Goal: Participate in discussion: Engage in conversation with other users on a specific topic

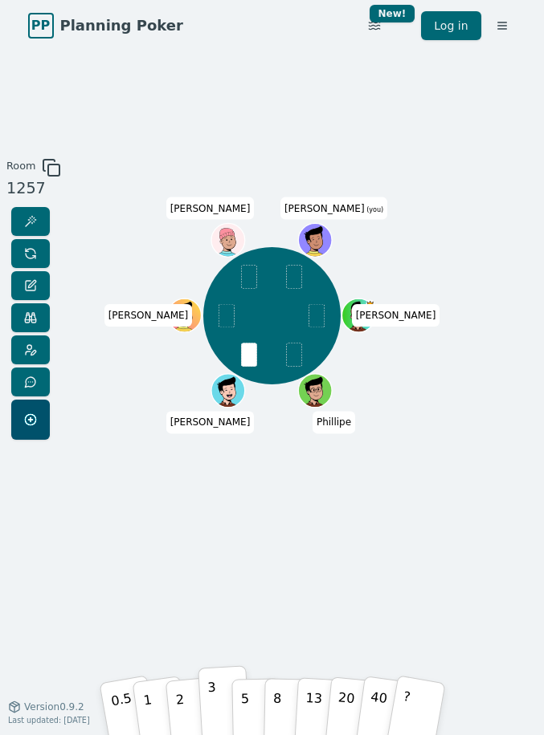
click at [214, 708] on p "3" at bounding box center [211, 704] width 11 height 55
click at [359, 540] on div "[PERSON_NAME] [PERSON_NAME] [PERSON_NAME] (you)" at bounding box center [272, 379] width 280 height 442
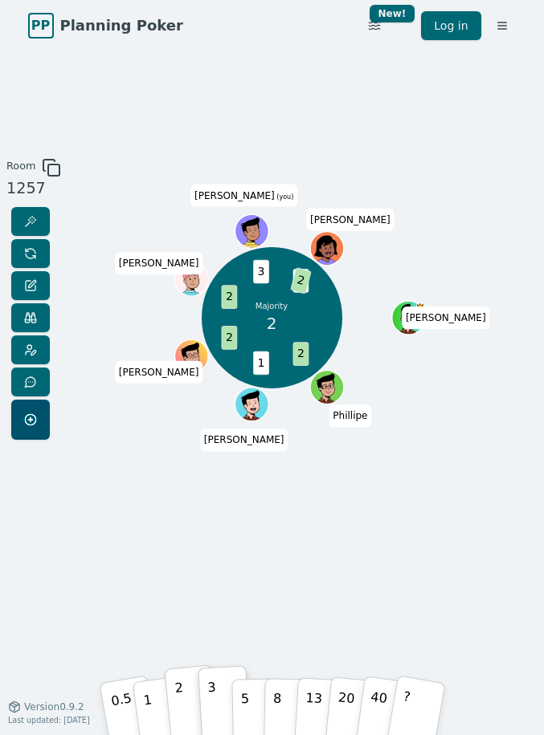
click at [193, 706] on button "2" at bounding box center [191, 703] width 55 height 76
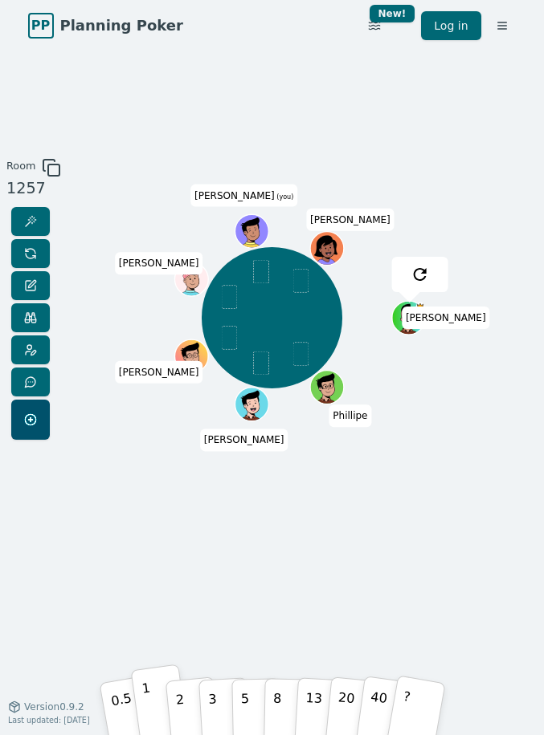
click at [150, 705] on p "1" at bounding box center [147, 705] width 15 height 55
click at [186, 709] on button "2" at bounding box center [191, 703] width 55 height 76
click at [376, 26] on html "PP Planning Poker No.1 planning poker tool for agile teams Toggle theme New! Lo…" at bounding box center [272, 367] width 544 height 735
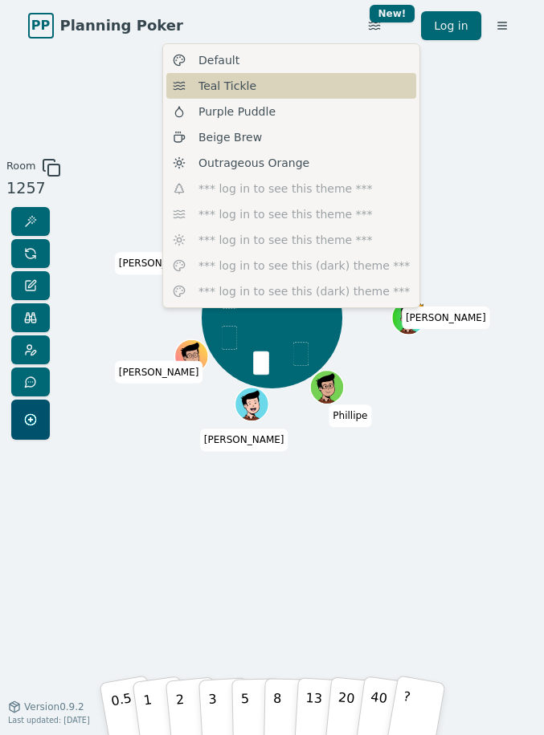
click at [280, 77] on div "Teal Tickle" at bounding box center [291, 86] width 250 height 26
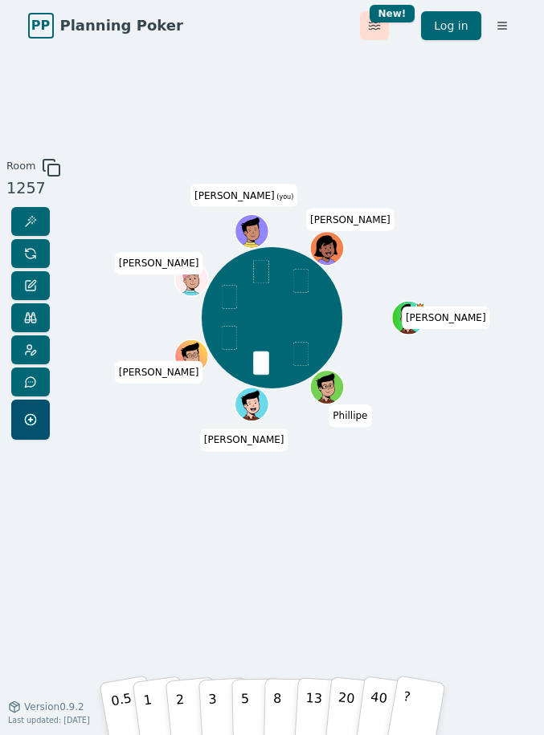
click at [389, 22] on html "PP Planning Poker No.1 planning poker tool for agile teams Toggle theme New! Lo…" at bounding box center [272, 367] width 544 height 735
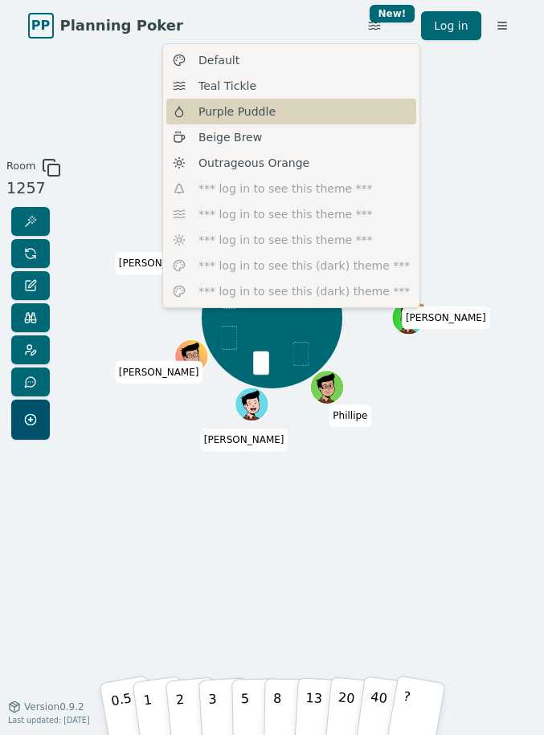
click at [282, 112] on div "Purple Puddle" at bounding box center [291, 112] width 250 height 26
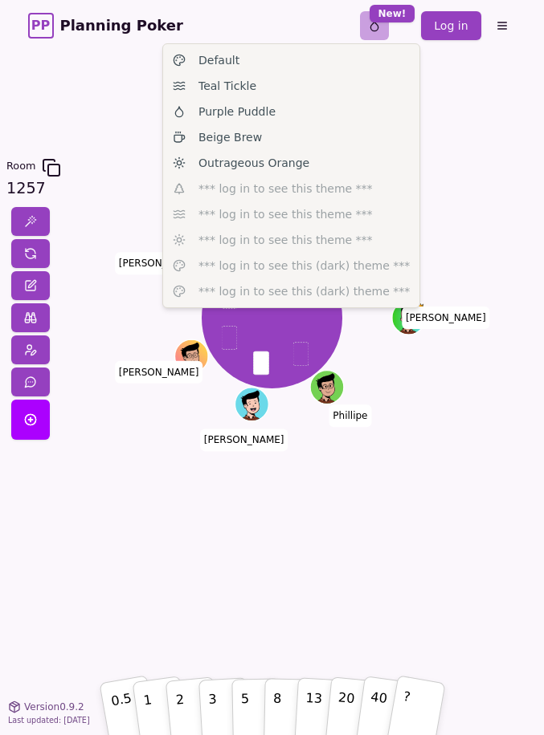
click at [377, 35] on html "PP Planning Poker No.1 planning poker tool for agile teams Toggle theme New! Lo…" at bounding box center [272, 367] width 544 height 735
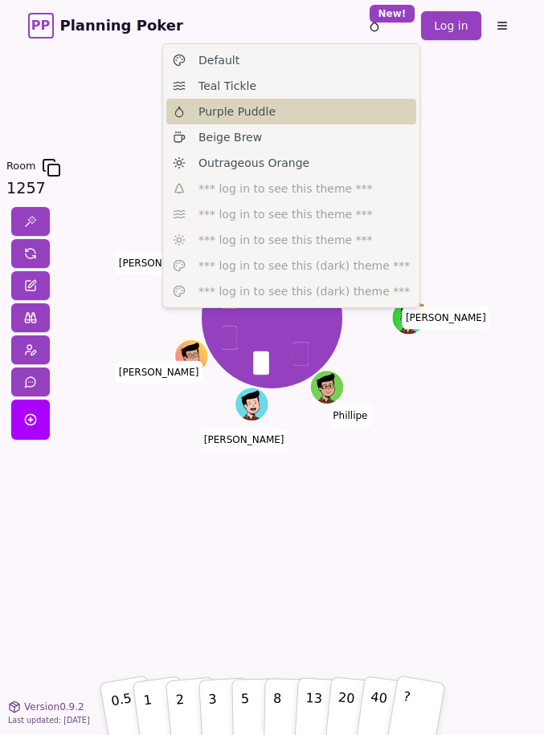
click at [270, 116] on div "Purple Puddle" at bounding box center [291, 112] width 250 height 26
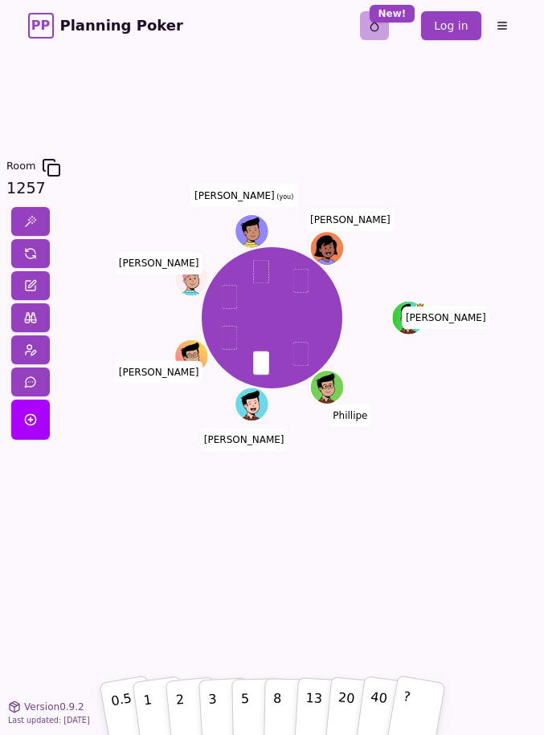
click at [377, 28] on html "PP Planning Poker No.1 planning poker tool for agile teams Toggle theme New! Lo…" at bounding box center [272, 367] width 544 height 735
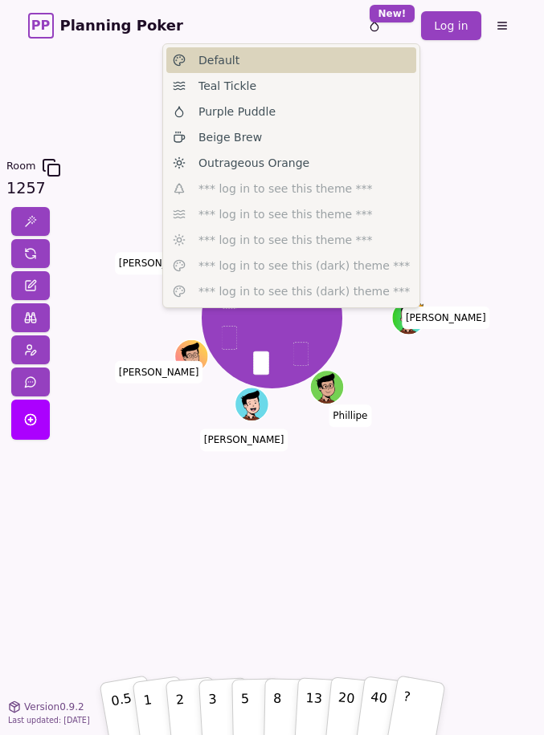
click at [273, 59] on div "Default" at bounding box center [291, 60] width 250 height 26
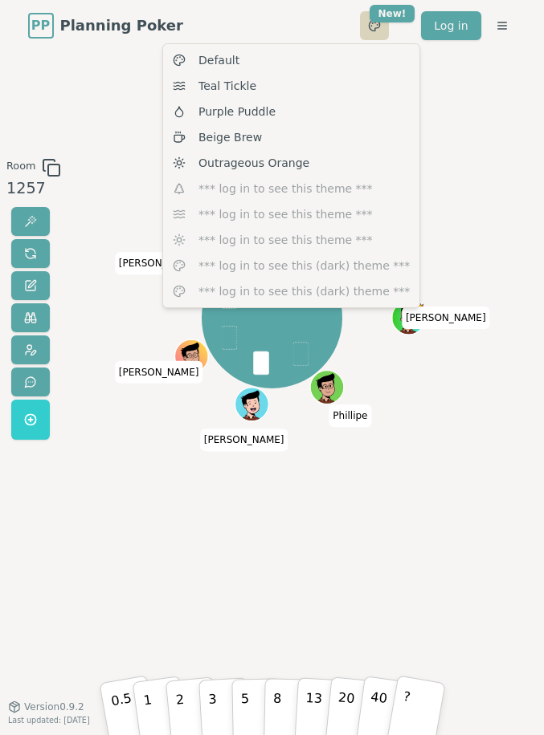
click at [377, 26] on html "PP Planning Poker No.1 planning poker tool for agile teams Toggle theme New! Lo…" at bounding box center [272, 367] width 544 height 735
click at [434, 92] on html "PP Planning Poker No.1 planning poker tool for agile teams Toggle theme New! Lo…" at bounding box center [272, 367] width 544 height 735
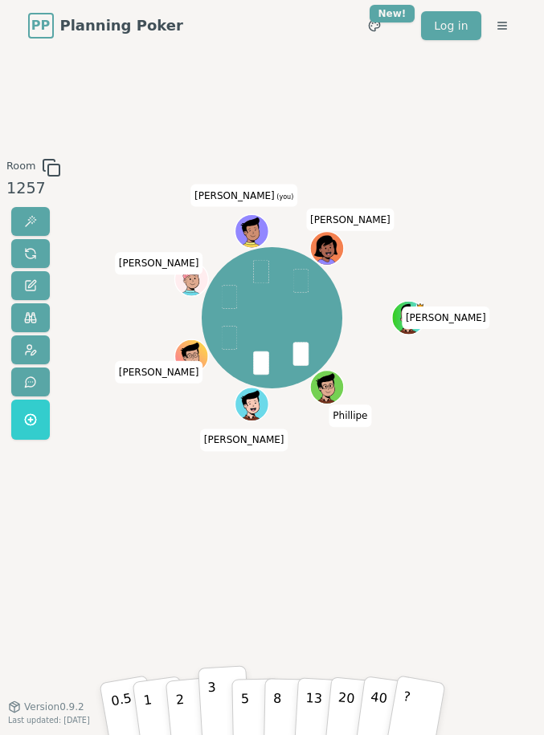
click at [217, 696] on button "3" at bounding box center [224, 703] width 52 height 75
click at [189, 707] on button "2" at bounding box center [191, 703] width 55 height 76
click at [209, 705] on p "3" at bounding box center [211, 704] width 11 height 55
click at [191, 703] on button "2" at bounding box center [191, 703] width 55 height 76
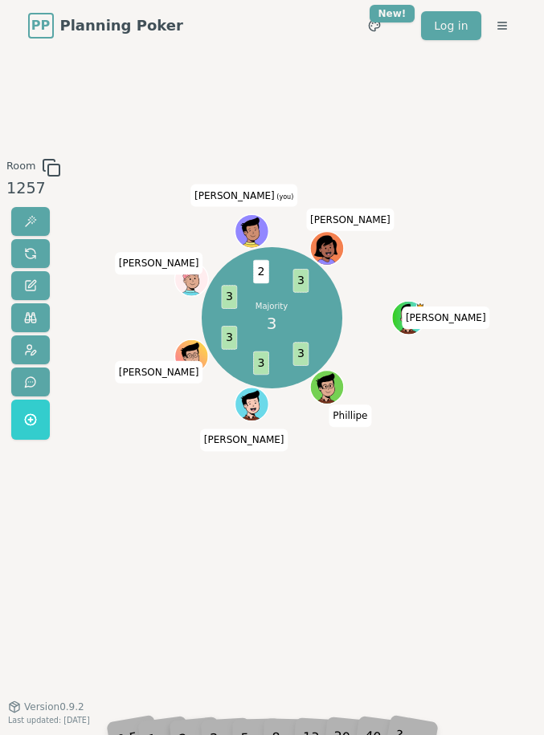
click at [239, 645] on div "Room 1257 Majority 3 3 3 3 3 2 3 [PERSON_NAME] [PERSON_NAME] [PERSON_NAME] (you…" at bounding box center [272, 378] width 544 height 655
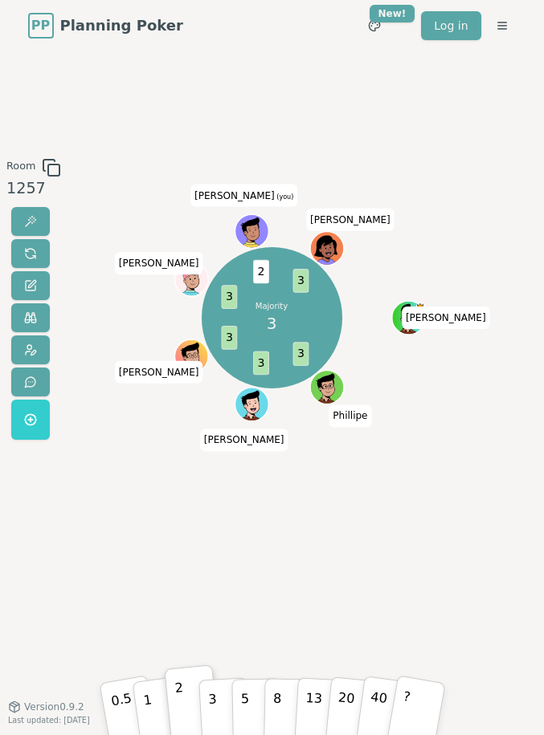
click at [209, 671] on div "Room 1257 Majority 3 3 3 3 3 2 3 [PERSON_NAME] [PERSON_NAME] [PERSON_NAME] (you…" at bounding box center [272, 378] width 544 height 655
click at [220, 714] on button "3" at bounding box center [224, 703] width 52 height 75
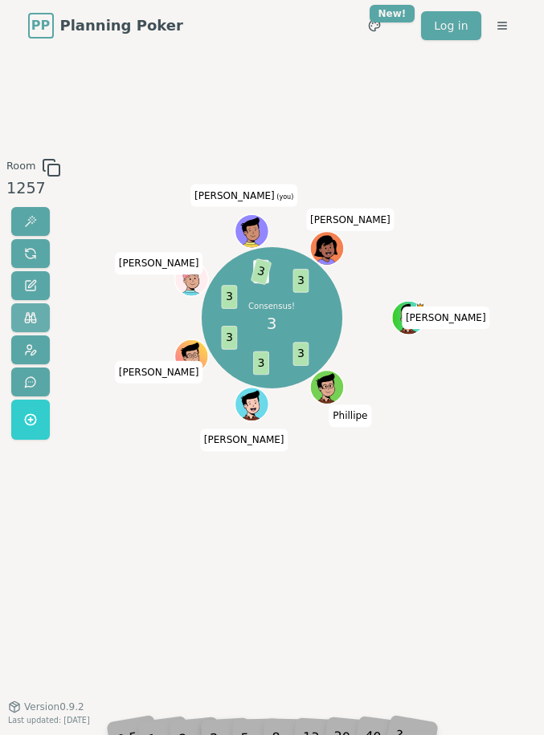
click at [43, 316] on button at bounding box center [30, 317] width 39 height 29
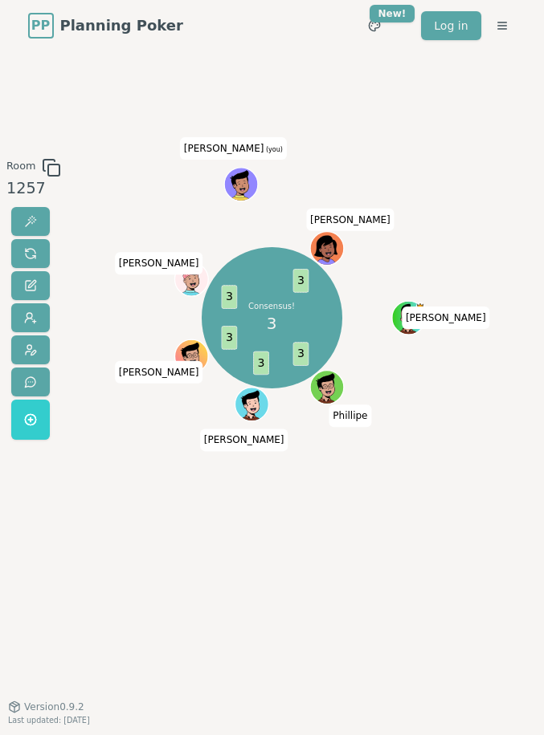
click at [298, 499] on div "Consensus! 3 3 3 3 3 3 [PERSON_NAME] [PERSON_NAME] [PERSON_NAME] S (you) [PERSO…" at bounding box center [272, 379] width 280 height 442
